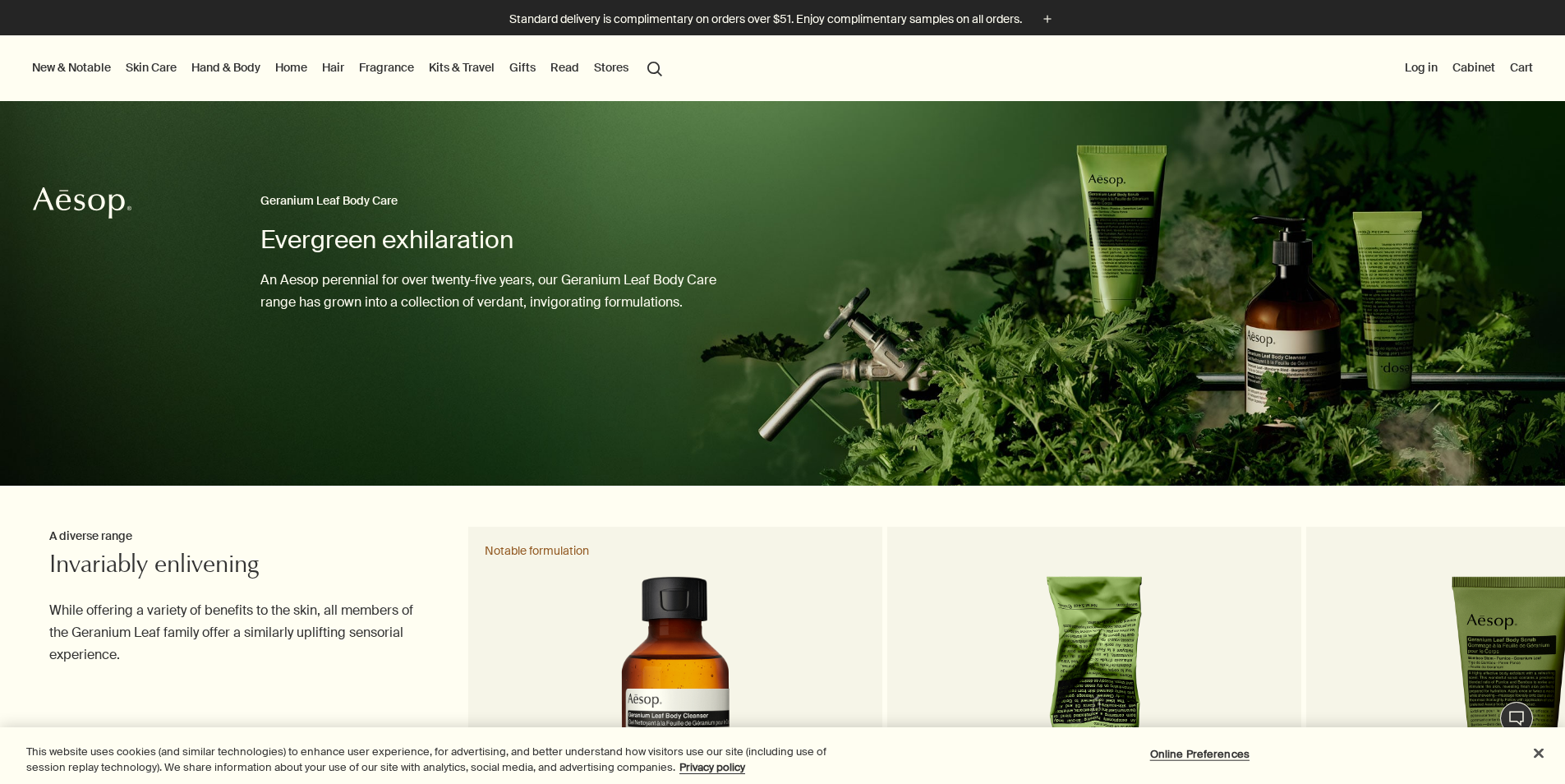
click at [471, 186] on div "Evergreen exhilaration Geranium Leaf Body Care An Aesop perennial for over twen…" at bounding box center [489, 293] width 456 height 384
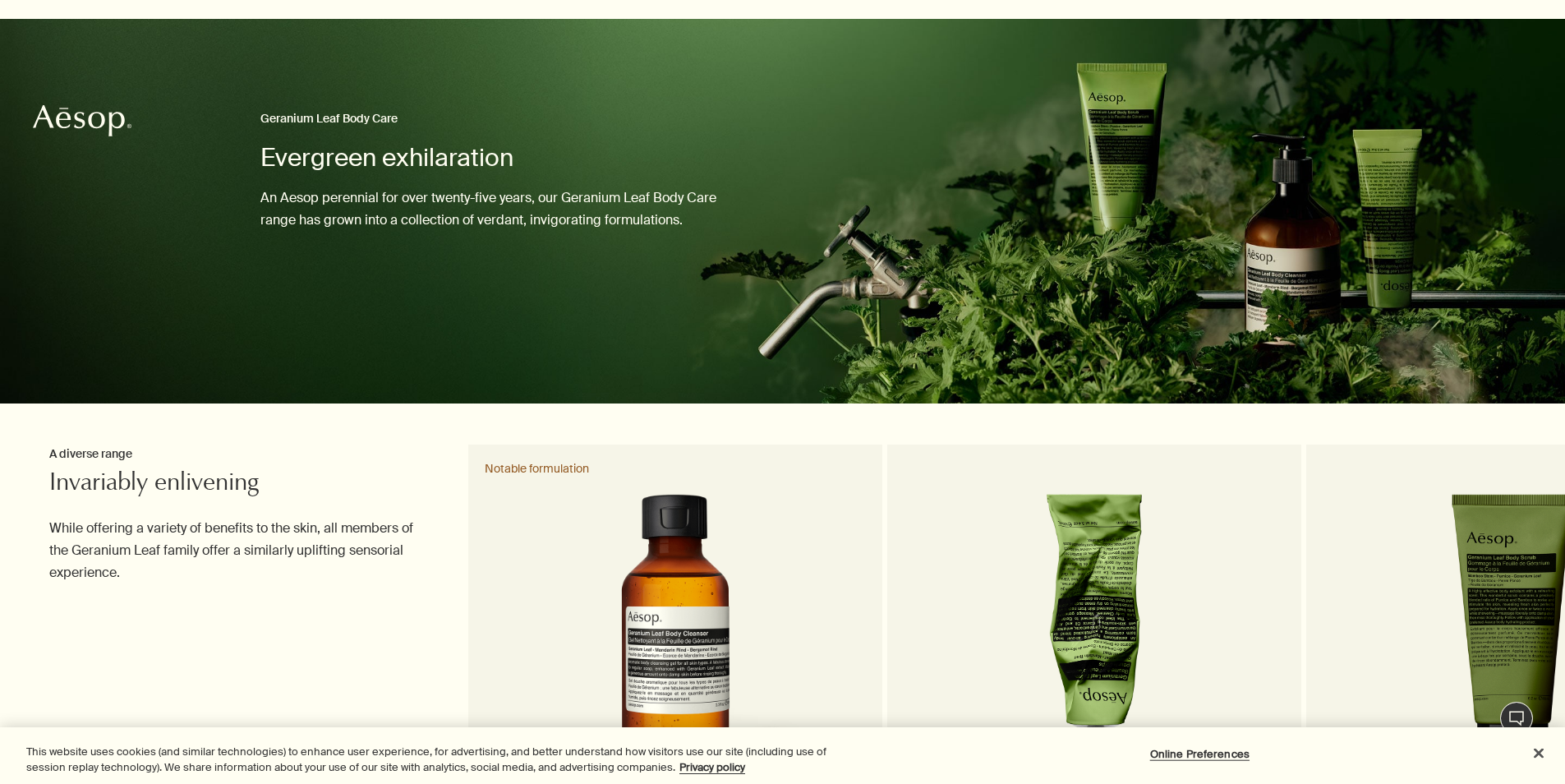
click at [345, 235] on div "Evergreen exhilaration Geranium Leaf Body Care An Aesop perennial for over twen…" at bounding box center [489, 211] width 456 height 384
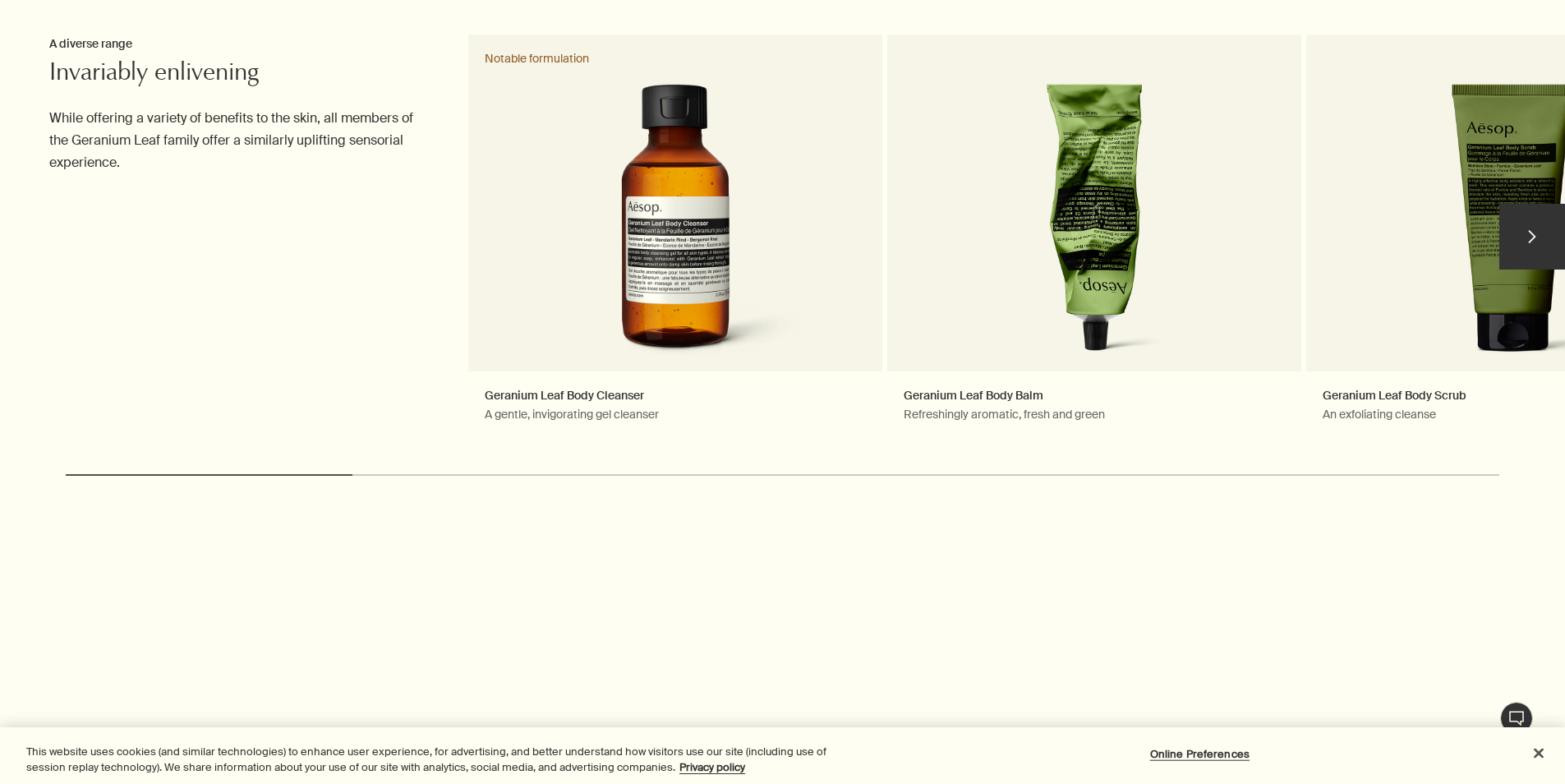
scroll to position [493, 0]
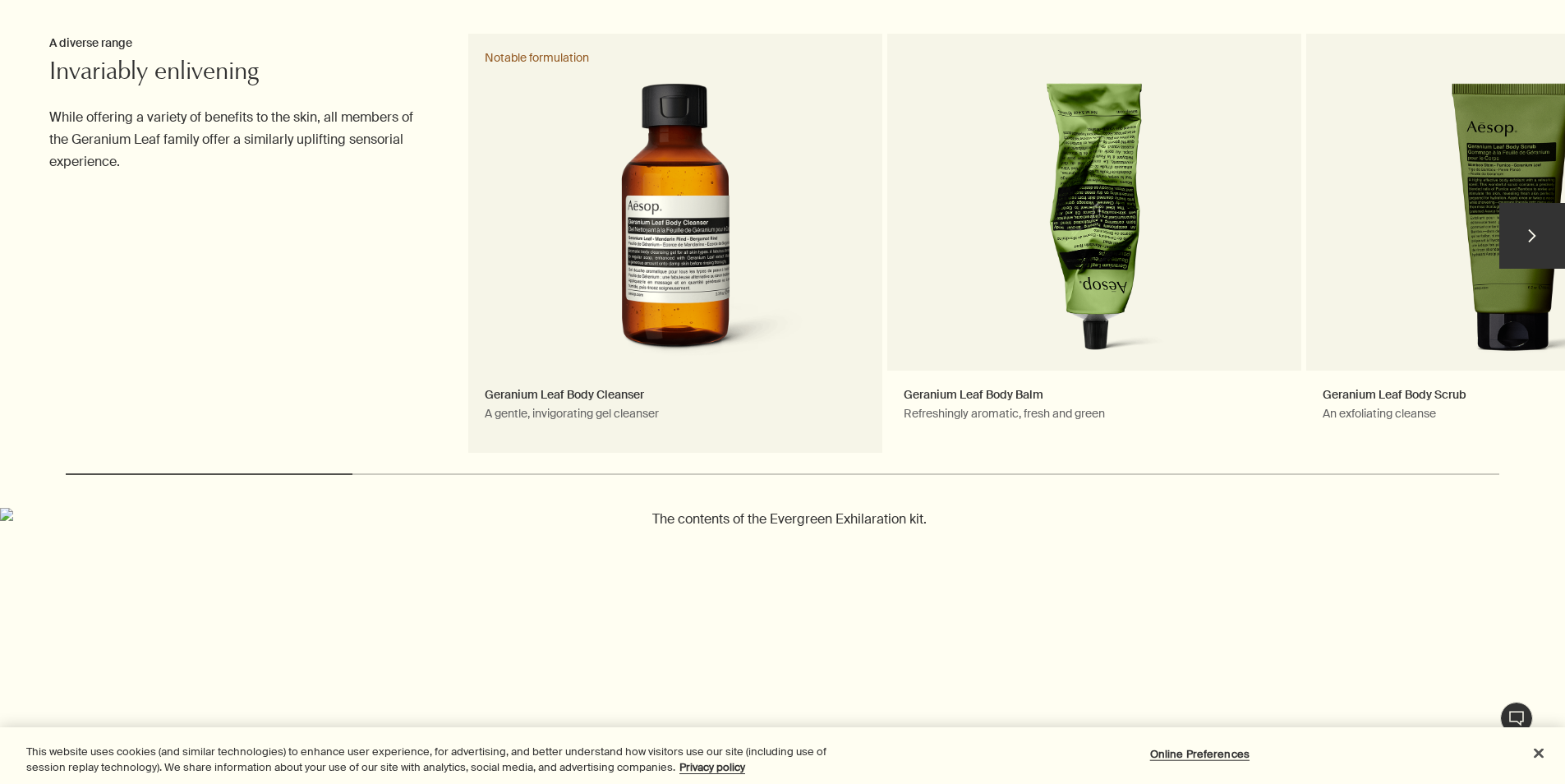
click at [566, 161] on link "Geranium Leaf Body Cleanser A gentle, invigorating gel cleanser Notable formula…" at bounding box center [676, 243] width 414 height 419
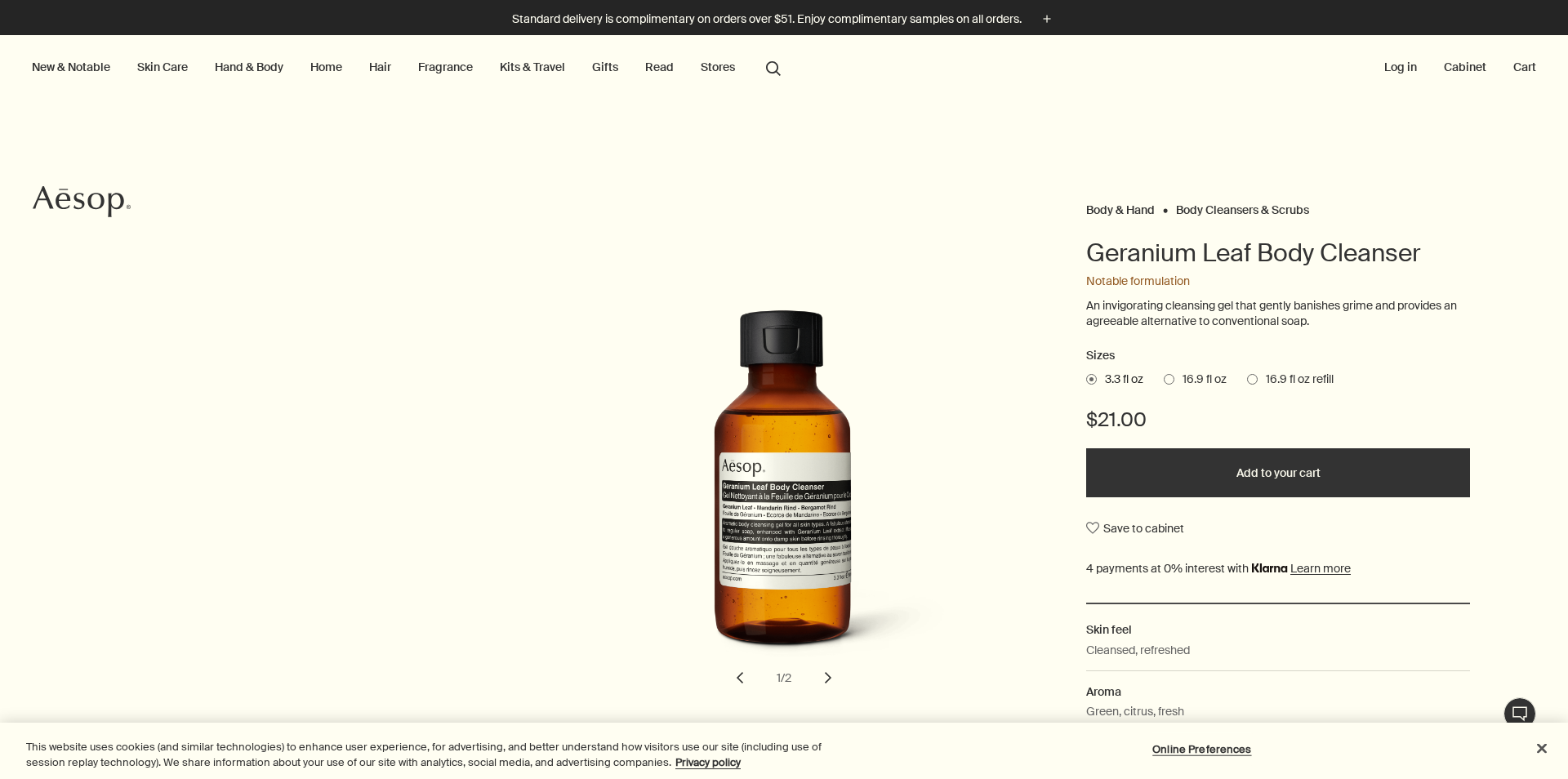
click at [1377, 485] on button "Add to your cart" at bounding box center [1278, 473] width 384 height 49
click at [1091, 490] on button "Added to your cart Add to your cart" at bounding box center [1278, 473] width 384 height 49
